Goal: Transaction & Acquisition: Purchase product/service

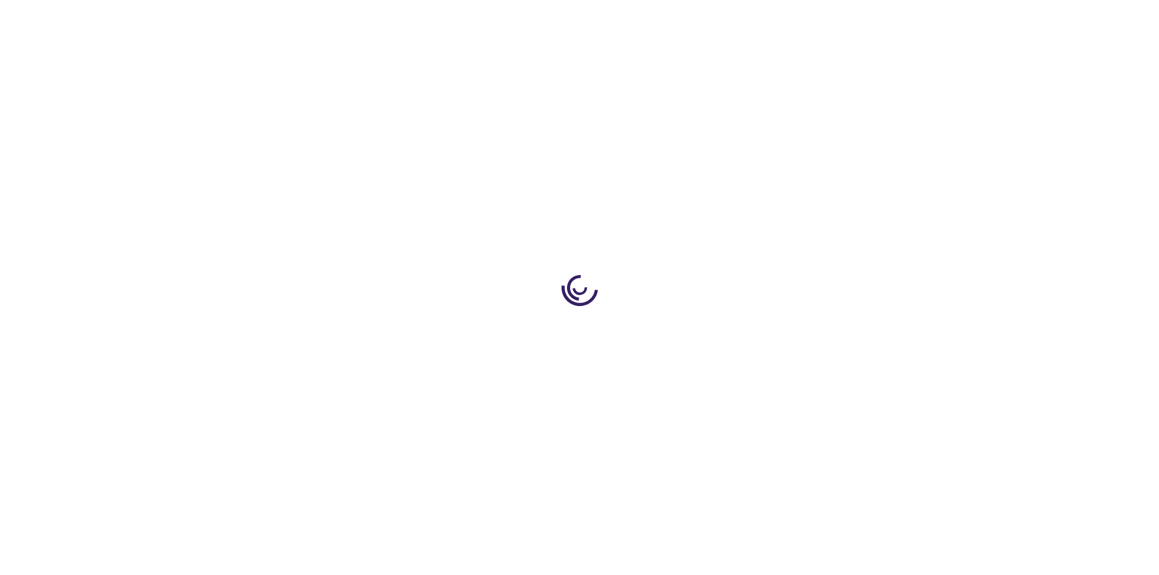
type input "0"
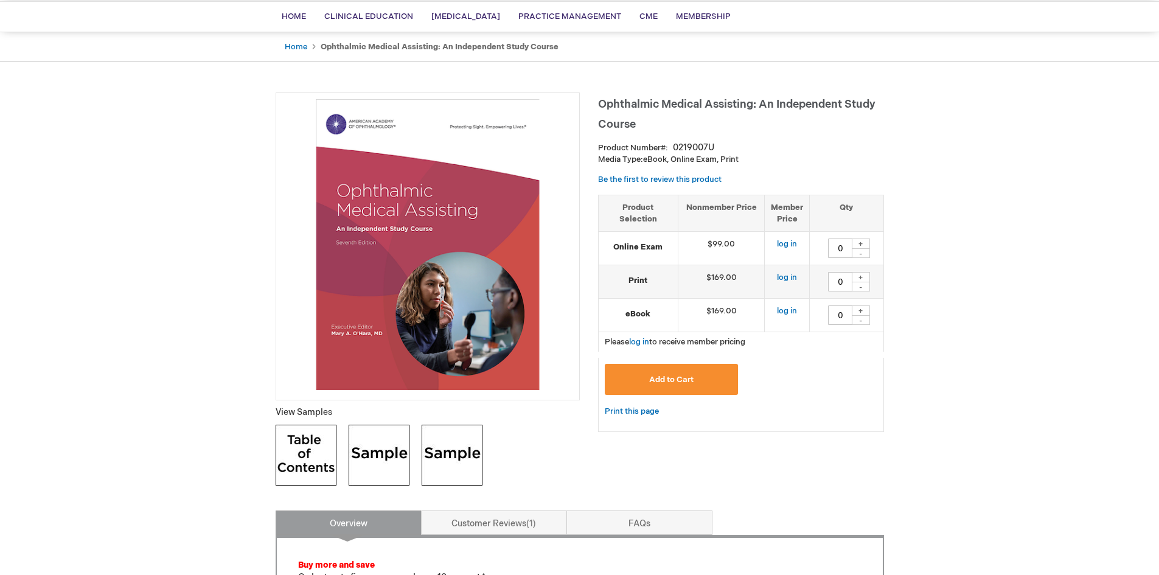
scroll to position [365, 0]
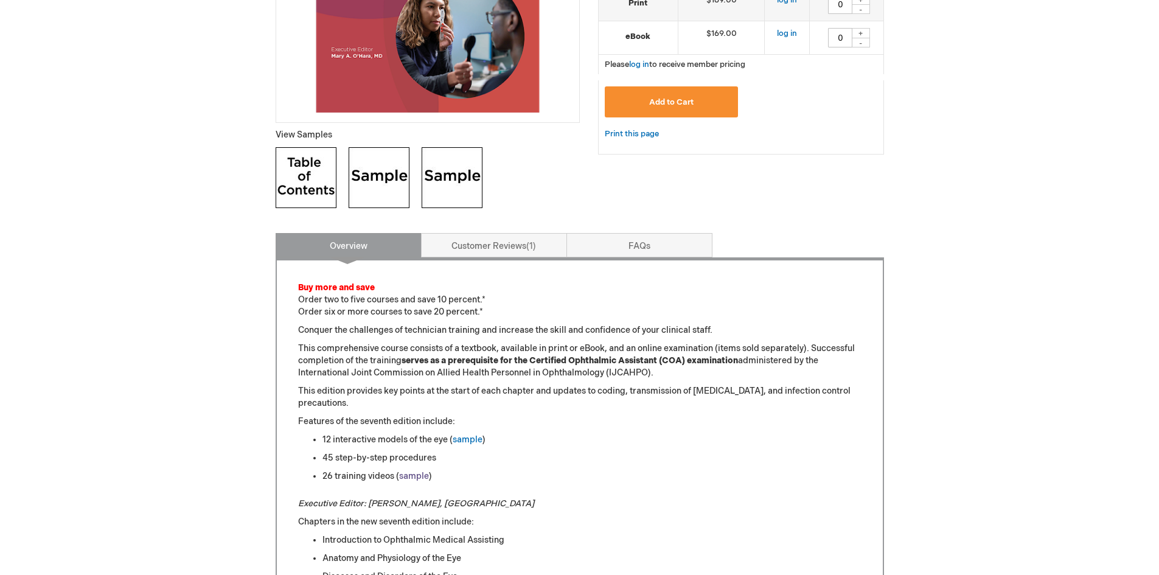
click at [412, 475] on link "sample" at bounding box center [414, 476] width 30 height 10
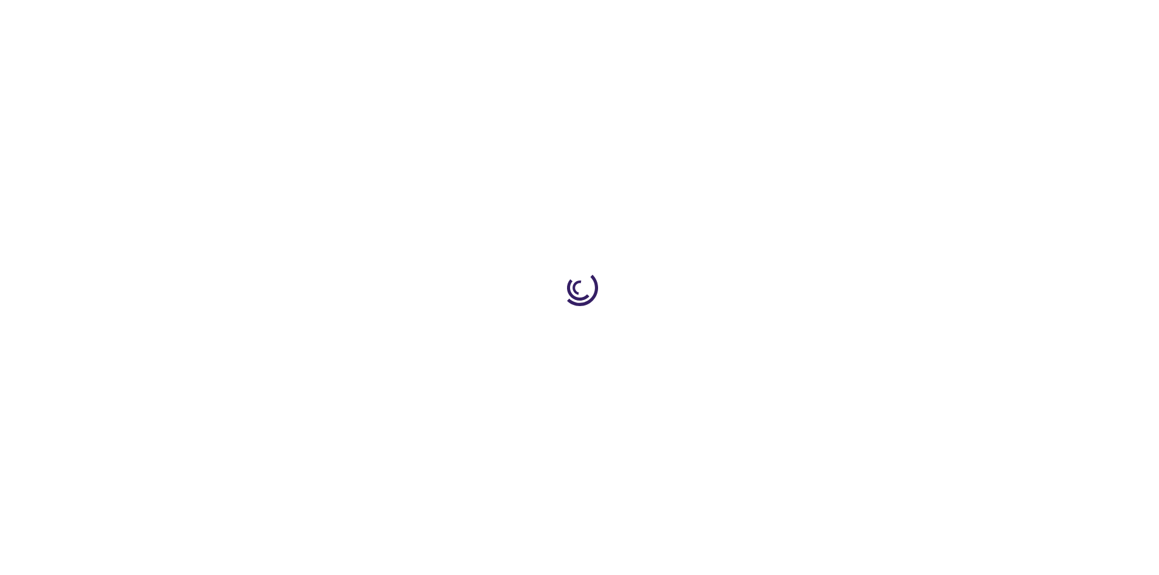
type input "0"
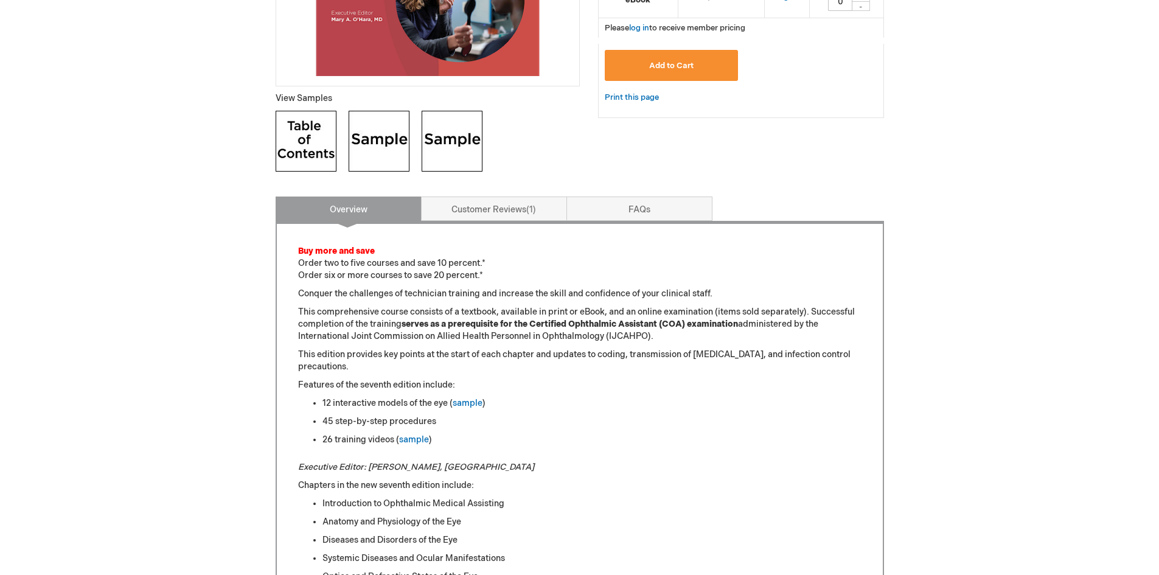
scroll to position [243, 0]
